Goal: Task Accomplishment & Management: Manage account settings

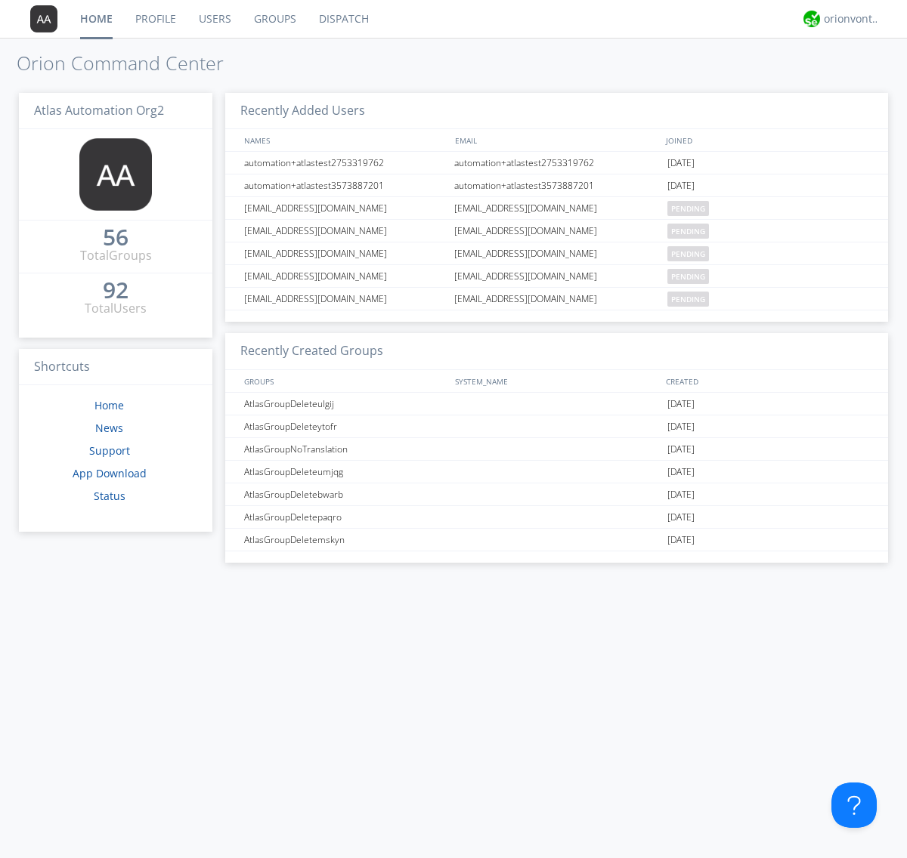
click at [214, 19] on link "Users" at bounding box center [214, 19] width 55 height 38
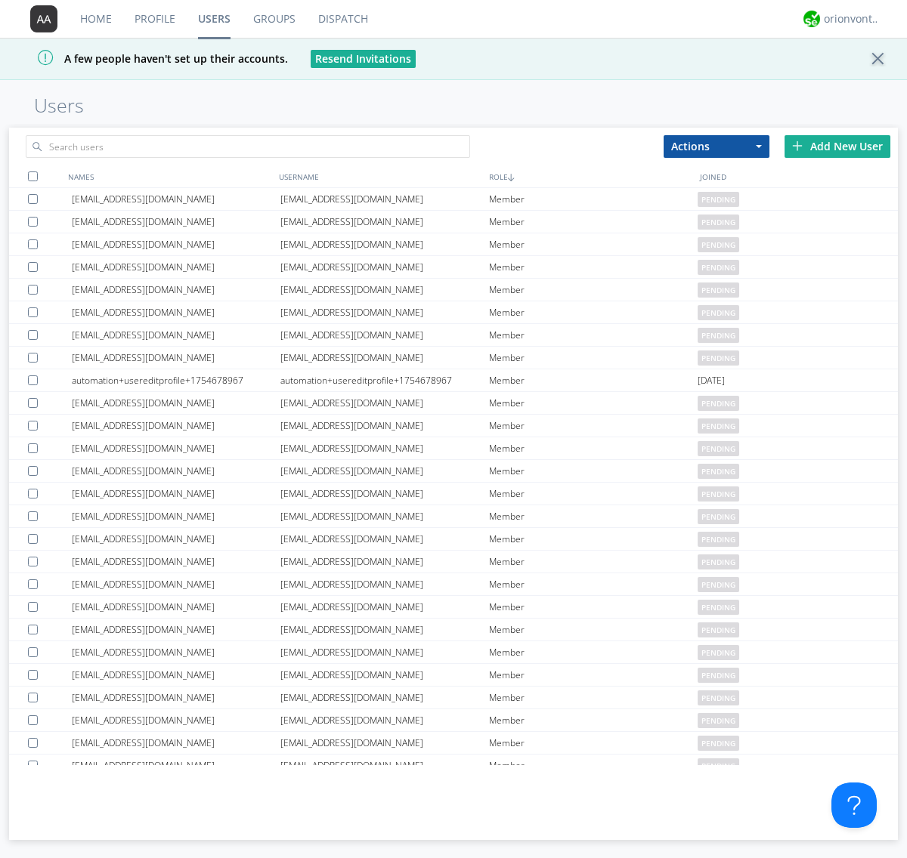
click at [837, 146] on div "Add New User" at bounding box center [837, 146] width 106 height 23
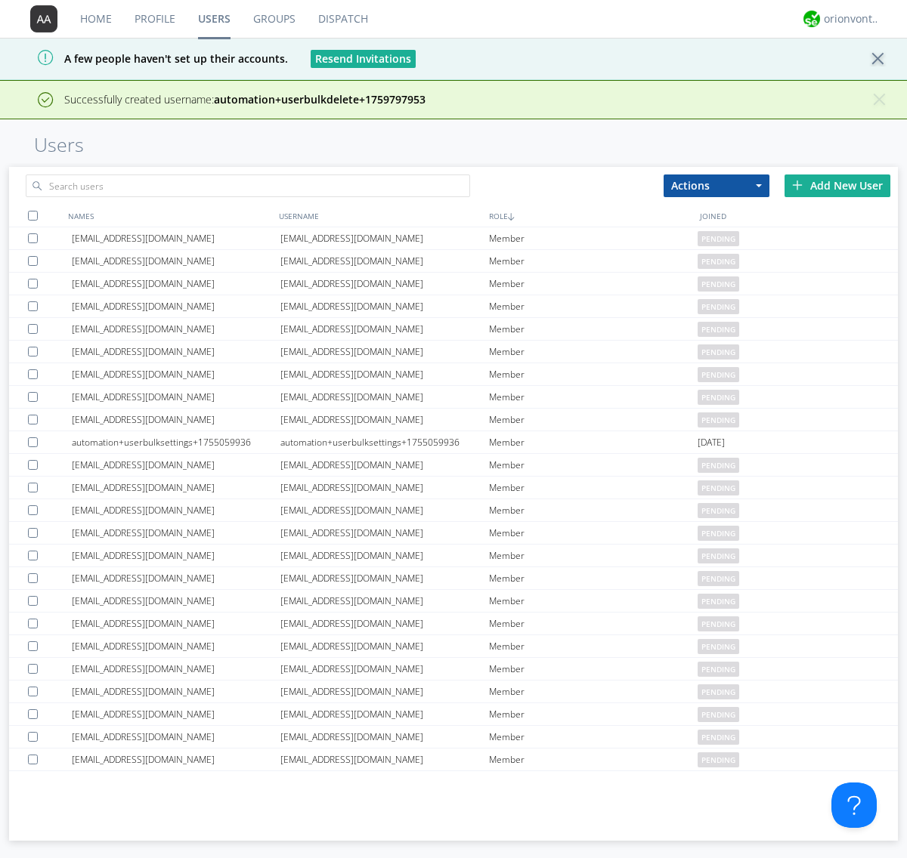
click at [837, 185] on div "Add New User" at bounding box center [837, 186] width 106 height 23
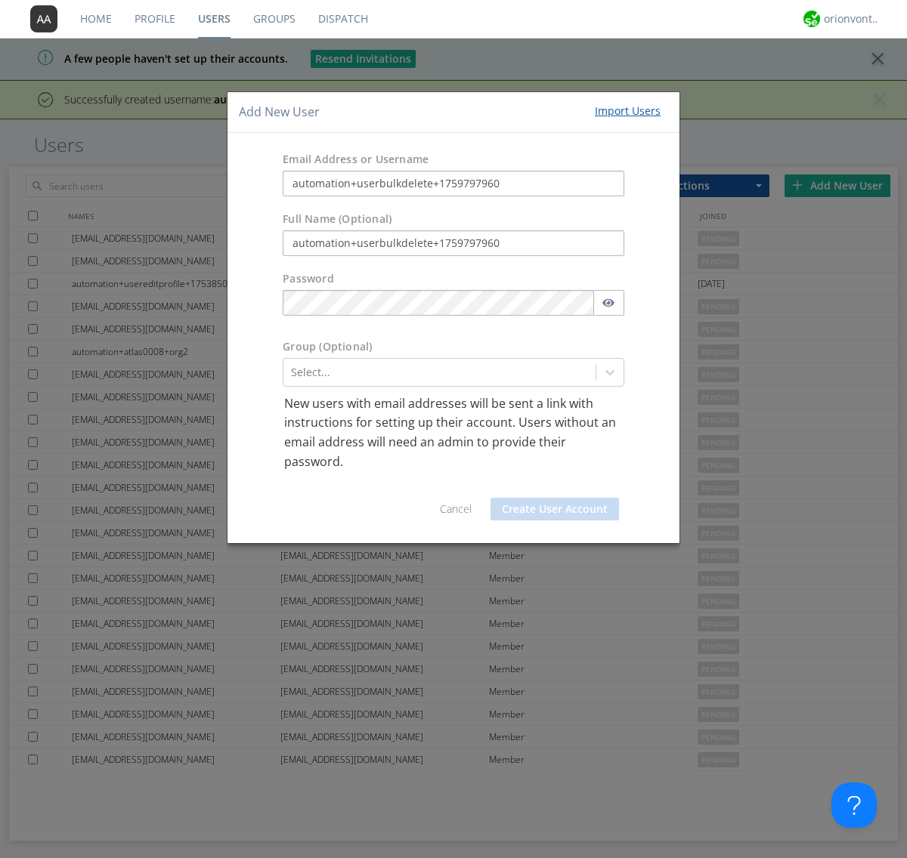
type input "automation+userbulkdelete+1759797960"
click at [554, 509] on button "Create User Account" at bounding box center [554, 509] width 128 height 23
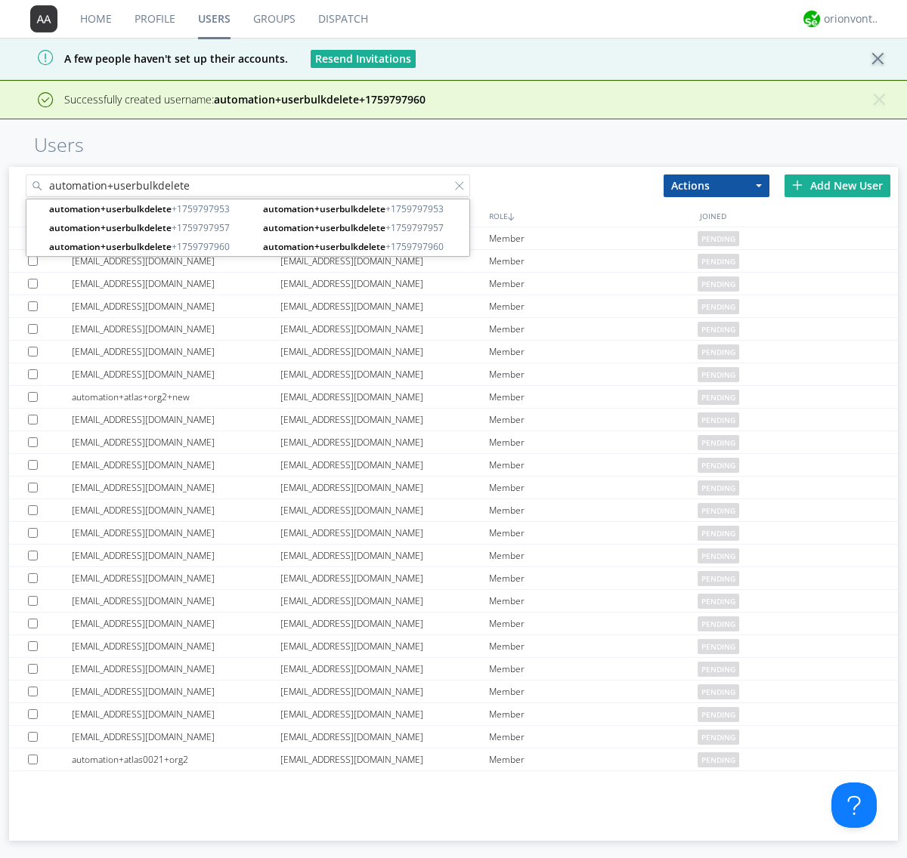
type input "automation+userbulkdelete"
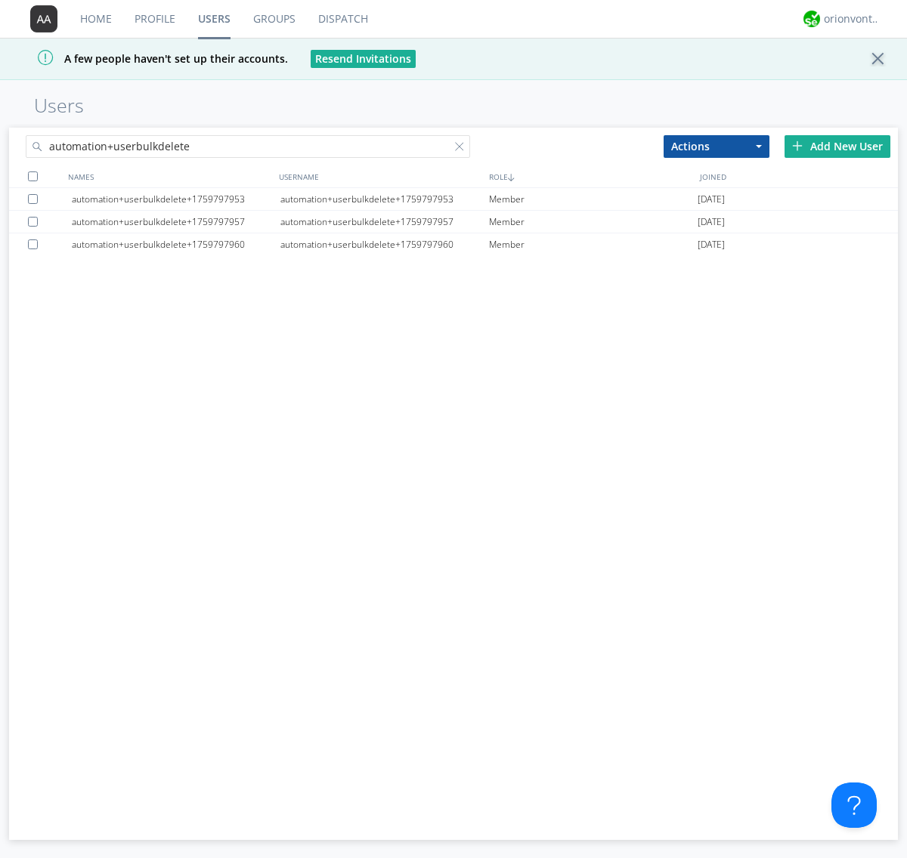
click at [32, 176] on div at bounding box center [33, 176] width 10 height 10
click at [716, 146] on button "Actions" at bounding box center [716, 146] width 106 height 23
click at [0, 0] on link "Delete User" at bounding box center [0, 0] width 0 height 0
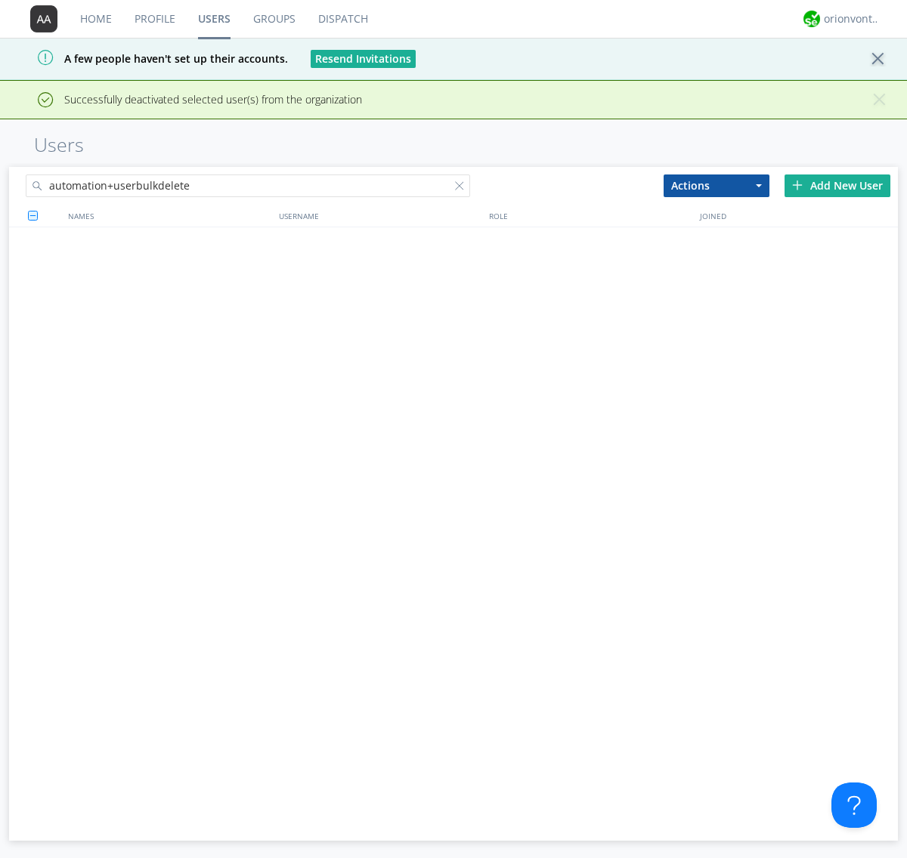
click at [462, 181] on div at bounding box center [462, 188] width 15 height 15
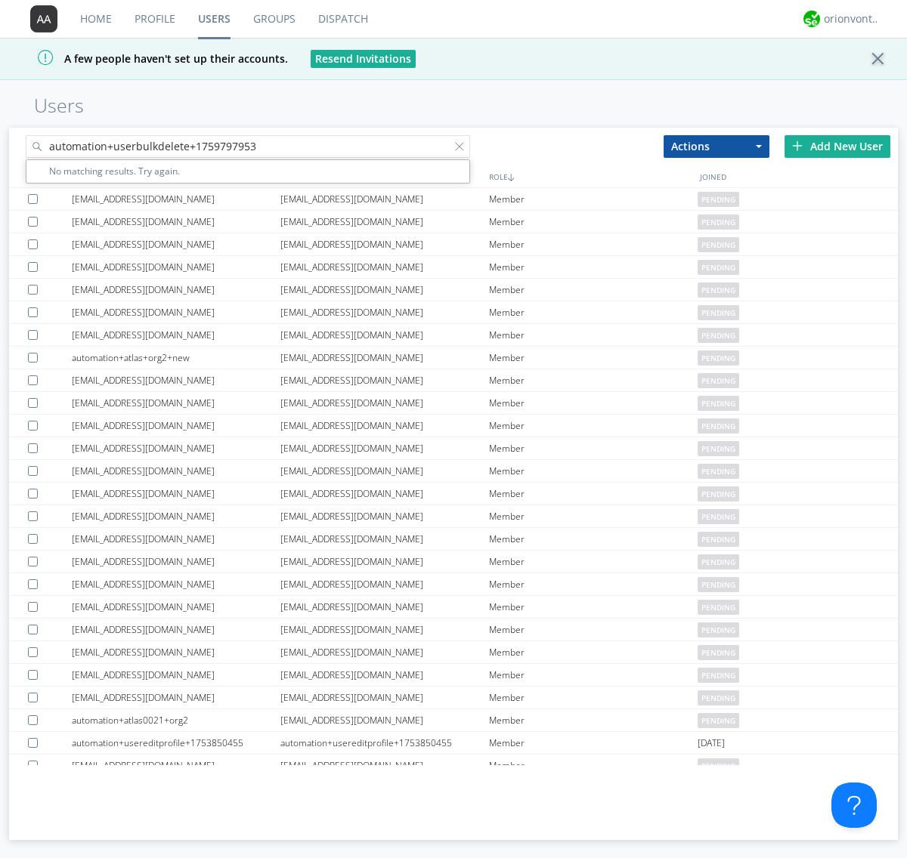
type input "automation+userbulkdelete+1759797953"
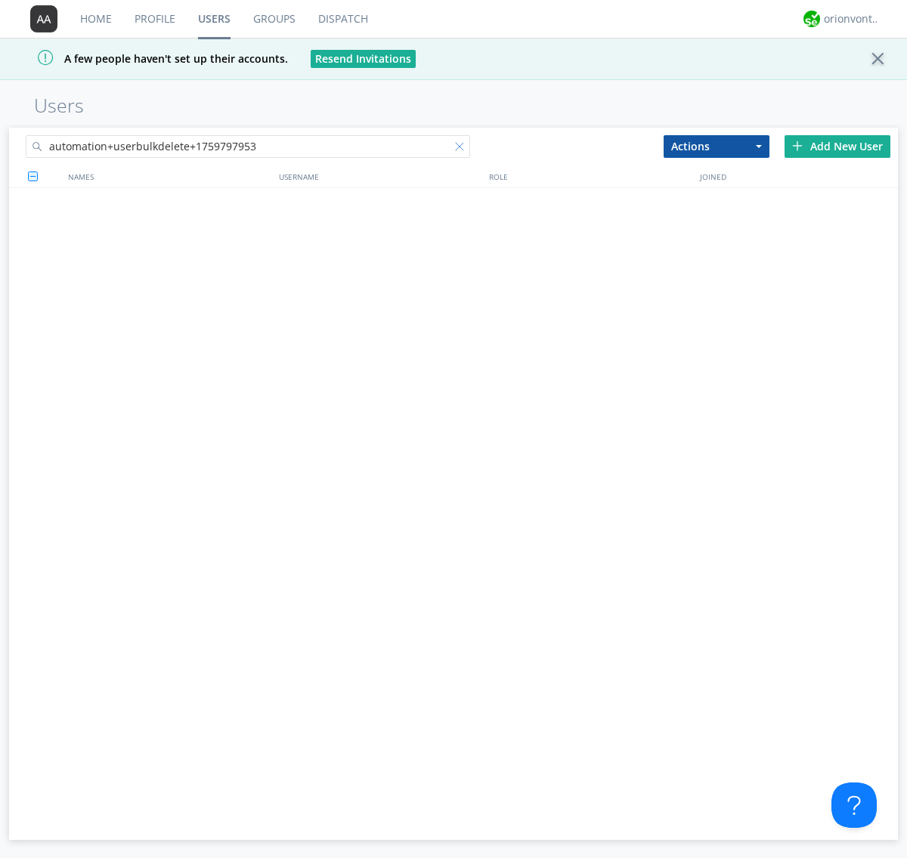
click at [462, 149] on div at bounding box center [462, 149] width 15 height 15
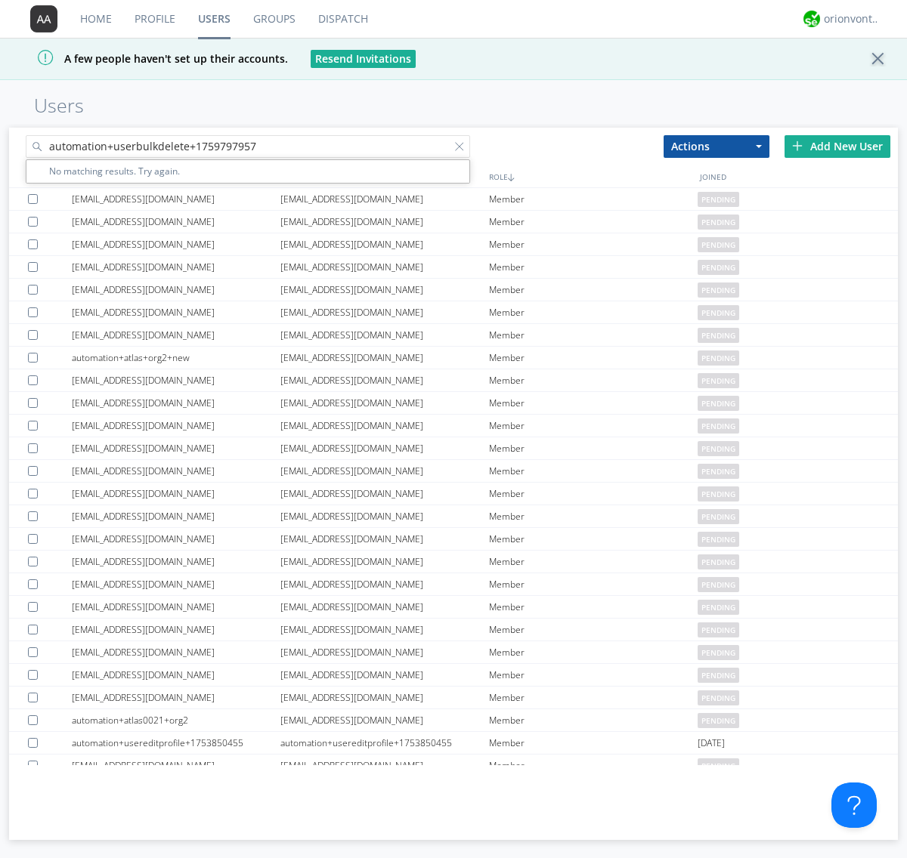
type input "automation+userbulkdelete+1759797957"
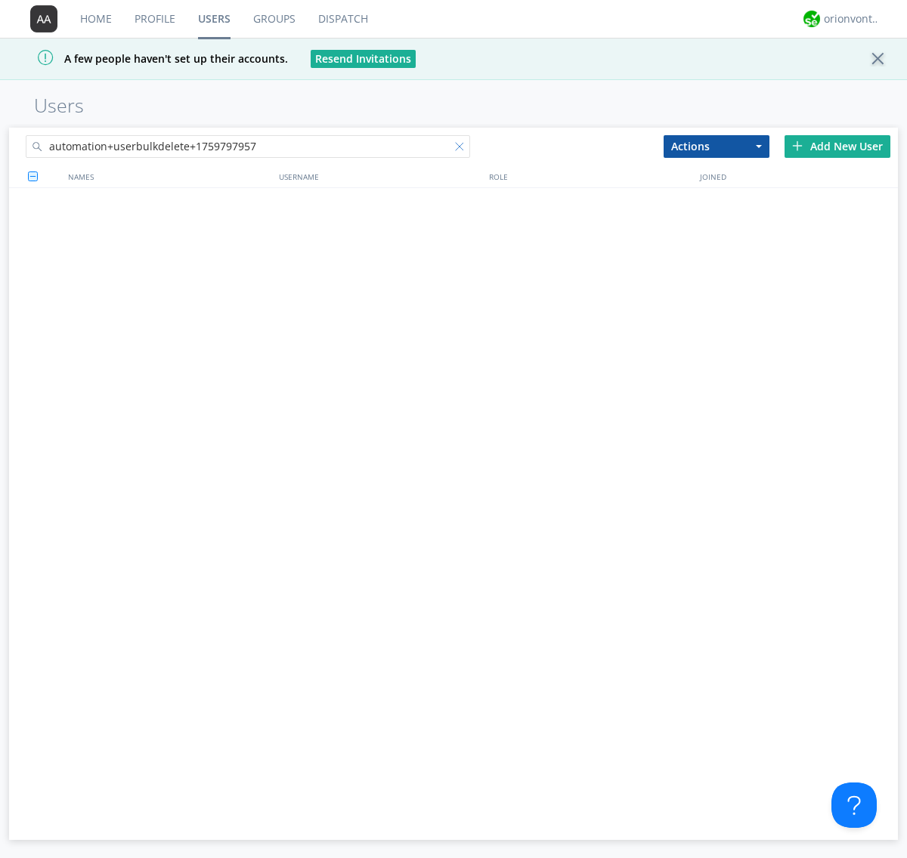
click at [462, 149] on div at bounding box center [462, 149] width 15 height 15
type input "automation+userbulkdelete+1759797960"
